Goal: Navigation & Orientation: Find specific page/section

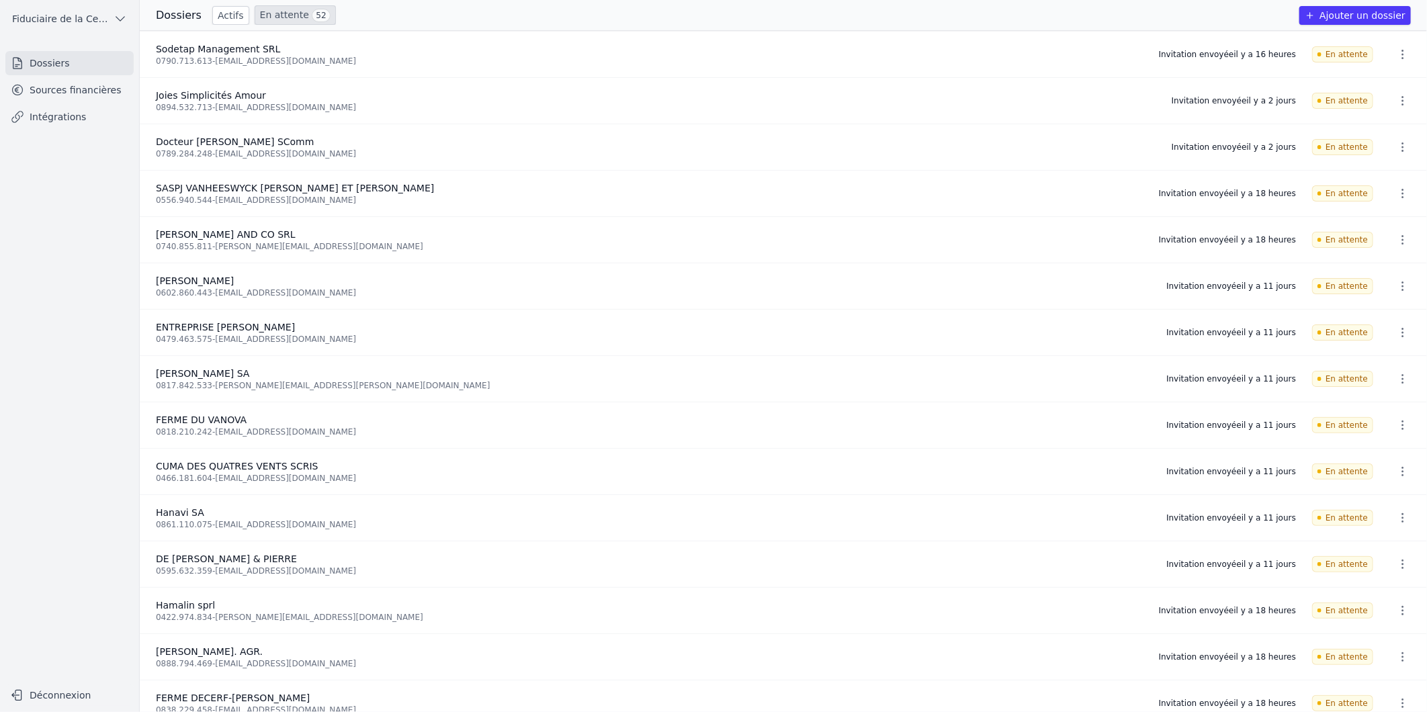
click at [78, 87] on link "Sources financières" at bounding box center [69, 90] width 128 height 24
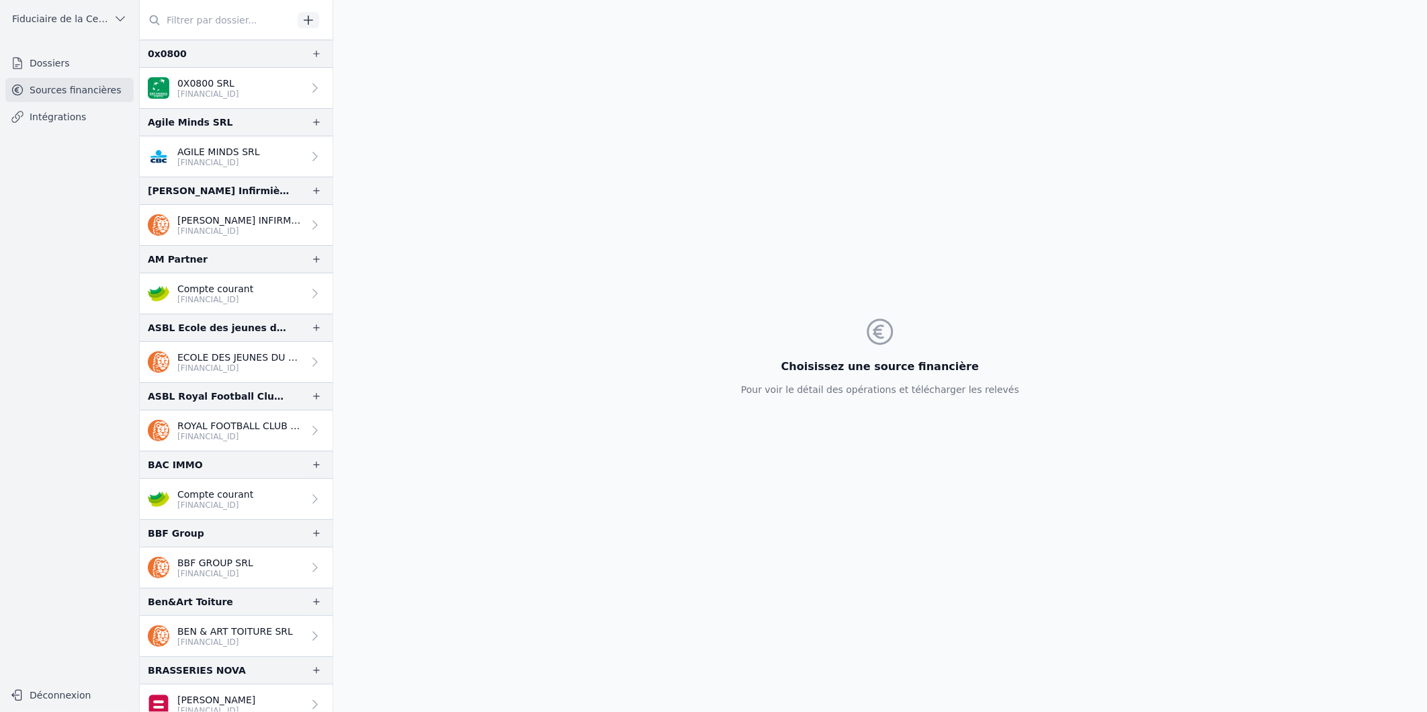
click at [48, 68] on link "Dossiers" at bounding box center [69, 63] width 128 height 24
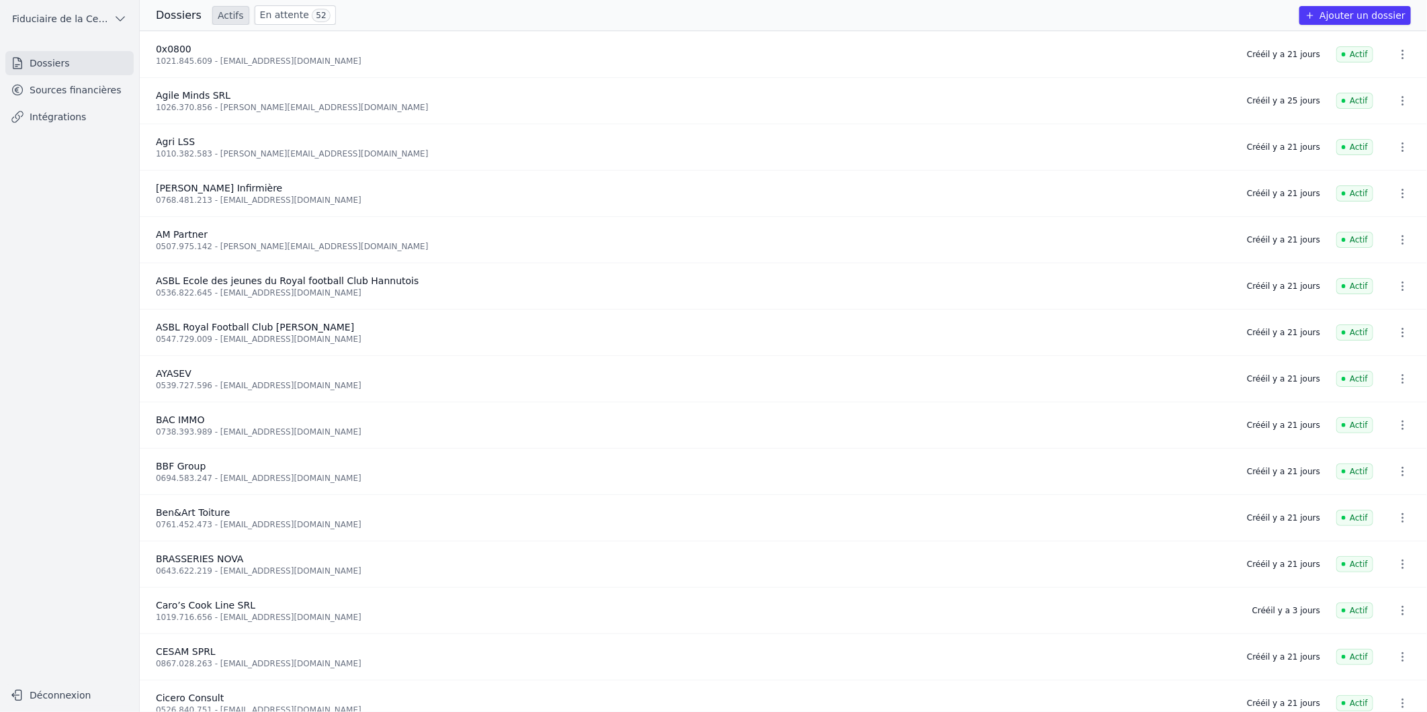
click at [281, 10] on link "En attente 52" at bounding box center [295, 14] width 81 height 19
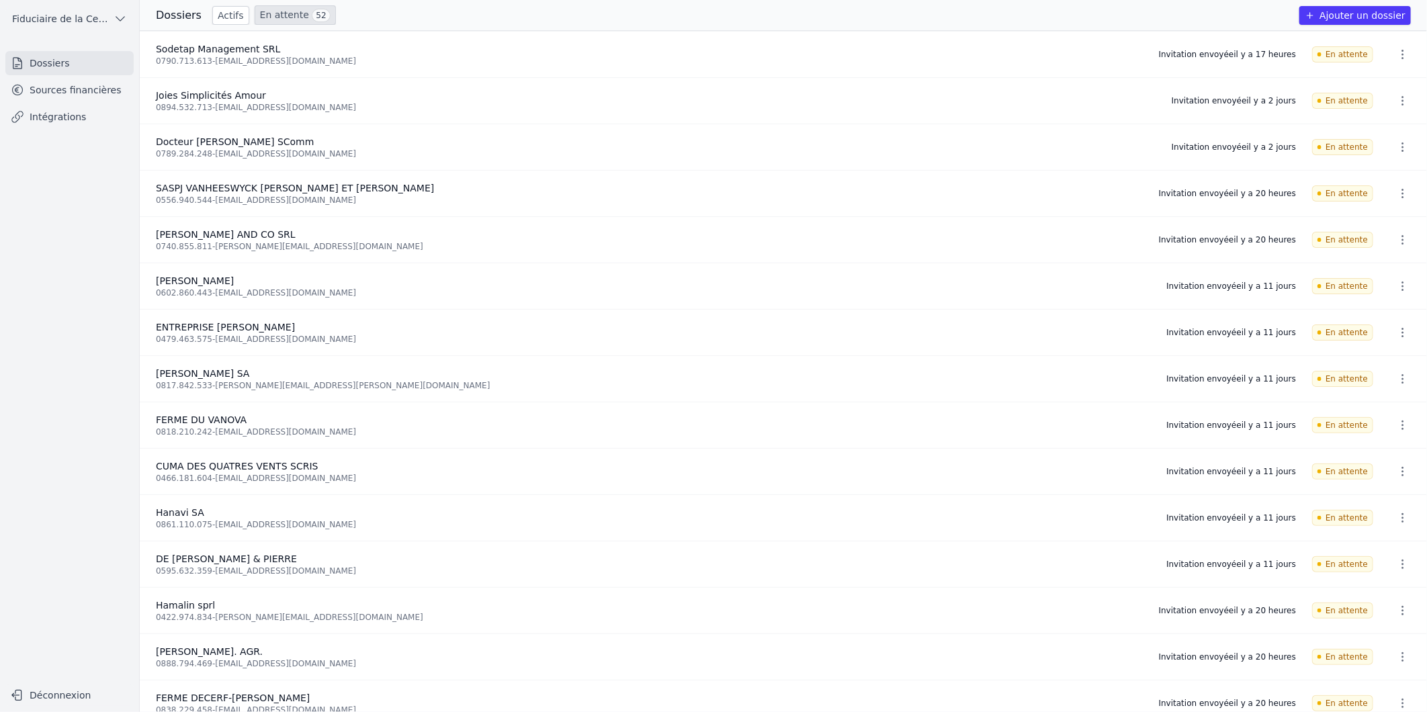
click at [82, 93] on link "Sources financières" at bounding box center [69, 90] width 128 height 24
